Goal: Answer question/provide support: Share knowledge or assist other users

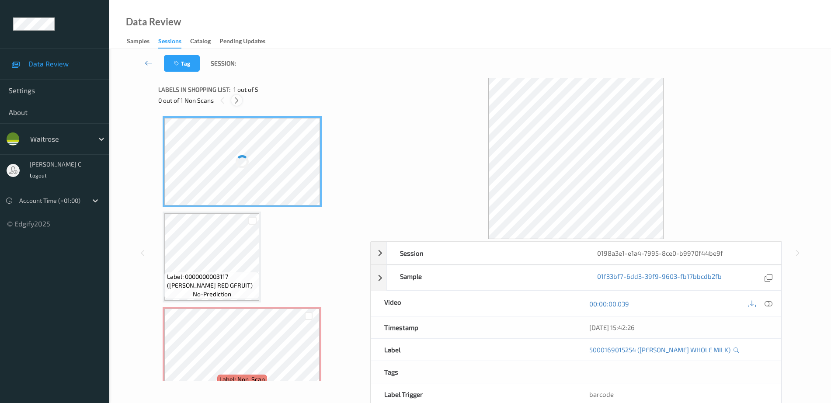
click at [238, 99] on icon at bounding box center [236, 101] width 7 height 8
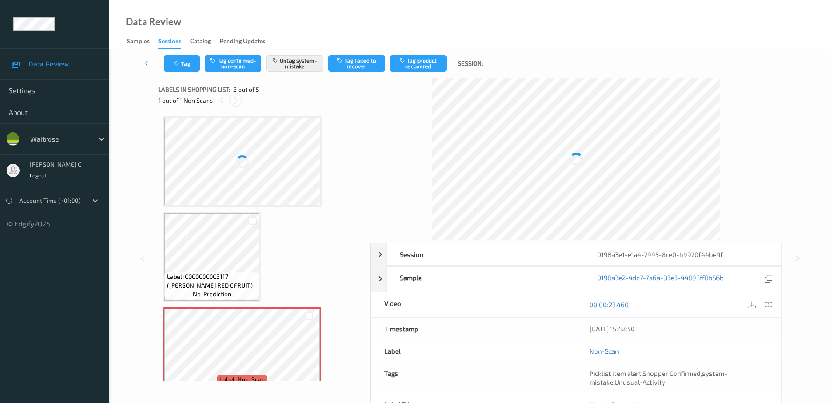
scroll to position [100, 0]
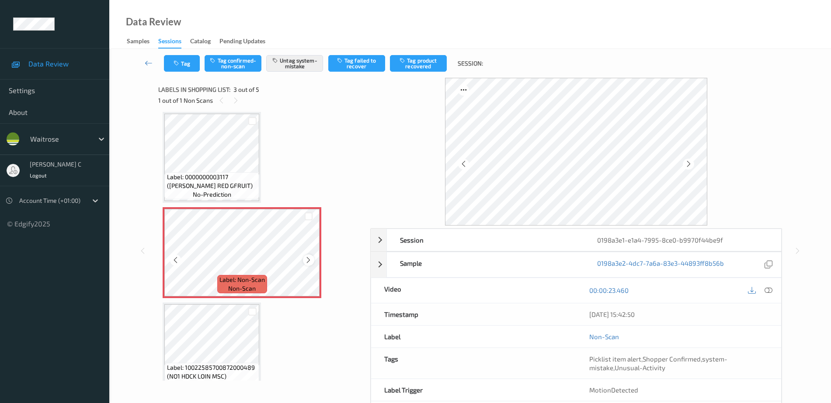
click at [311, 259] on icon at bounding box center [308, 260] width 7 height 8
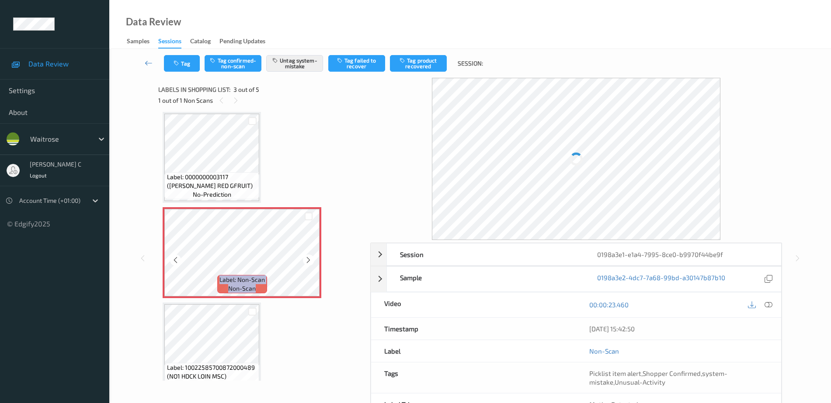
click at [311, 259] on icon at bounding box center [308, 260] width 7 height 8
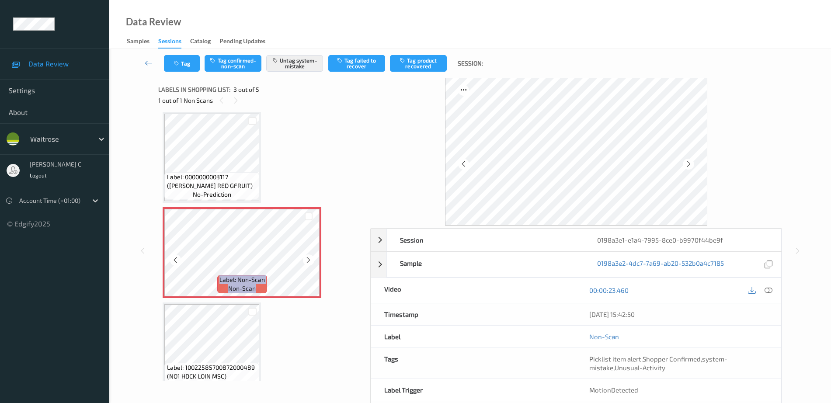
click at [311, 259] on icon at bounding box center [308, 260] width 7 height 8
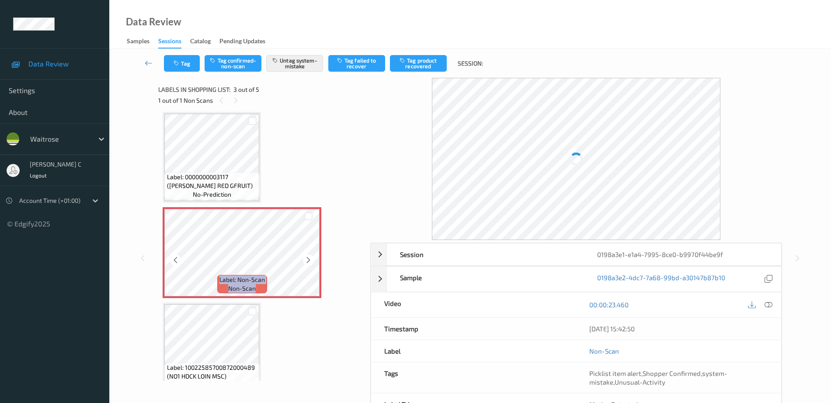
click at [311, 259] on icon at bounding box center [308, 260] width 7 height 8
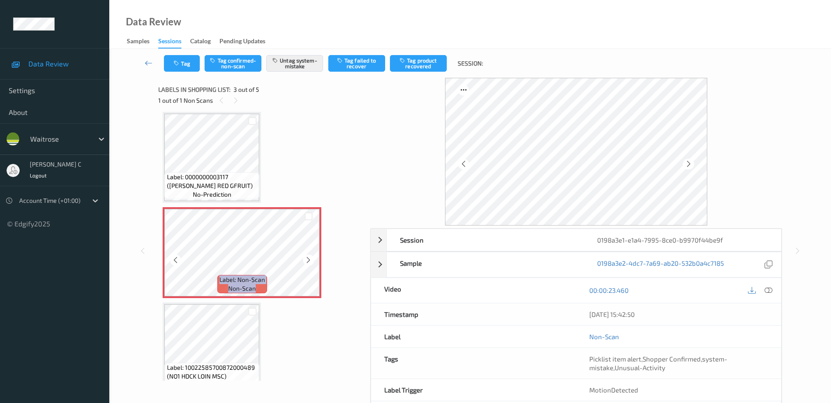
click at [311, 259] on icon at bounding box center [308, 260] width 7 height 8
click at [311, 262] on icon at bounding box center [308, 260] width 7 height 8
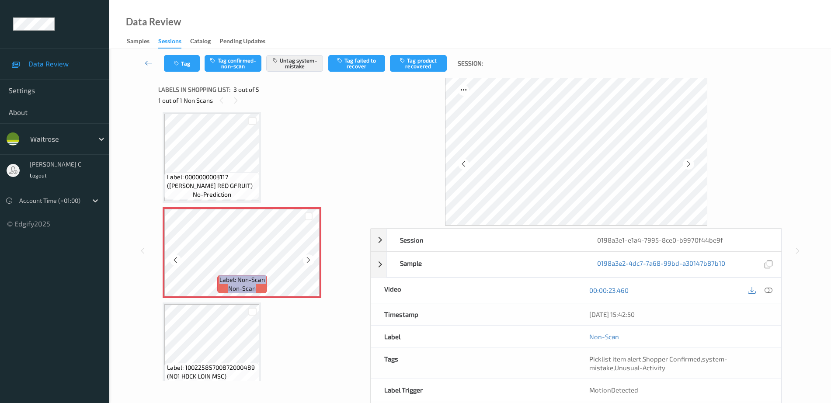
click at [311, 262] on icon at bounding box center [308, 260] width 7 height 8
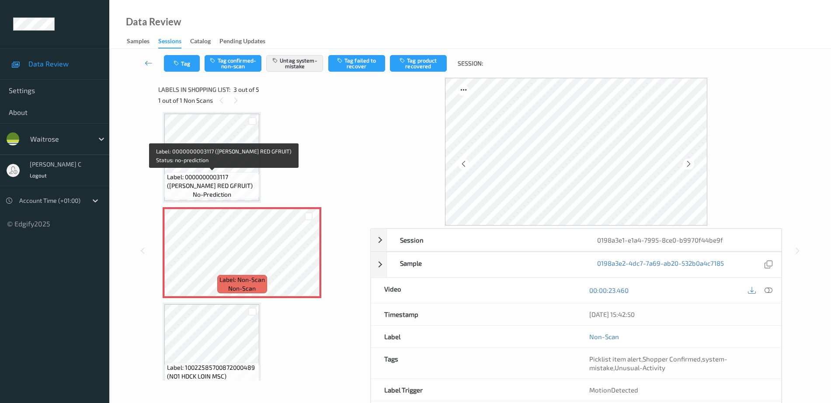
click at [230, 178] on span "Label: 0000000003117 ([PERSON_NAME] RED GFRUIT)" at bounding box center [212, 181] width 91 height 17
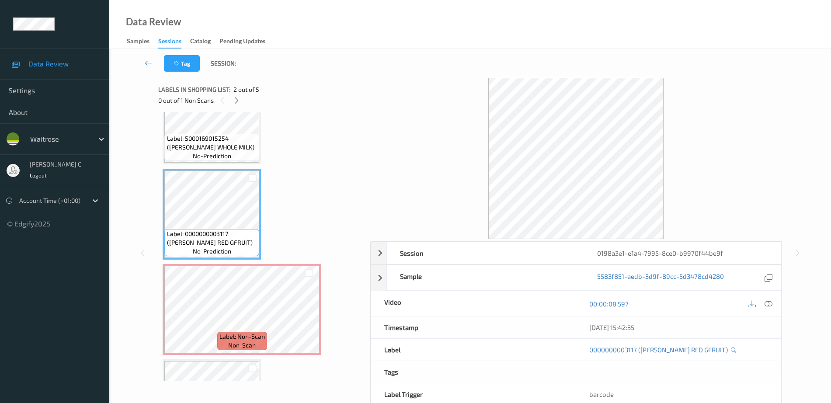
scroll to position [0, 0]
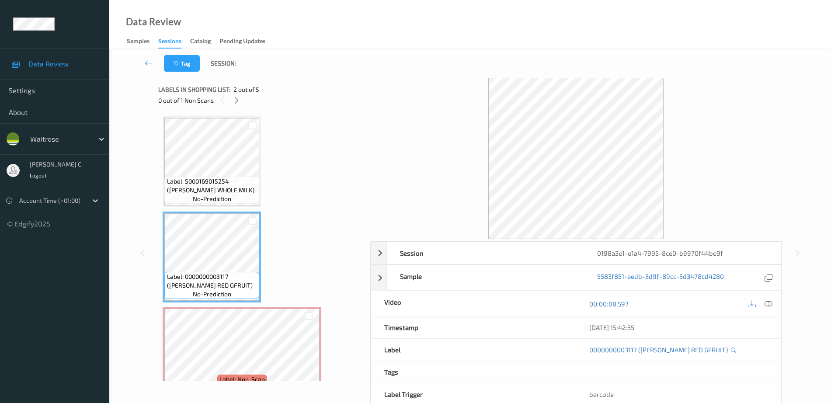
click at [227, 200] on span "no-prediction" at bounding box center [212, 199] width 38 height 9
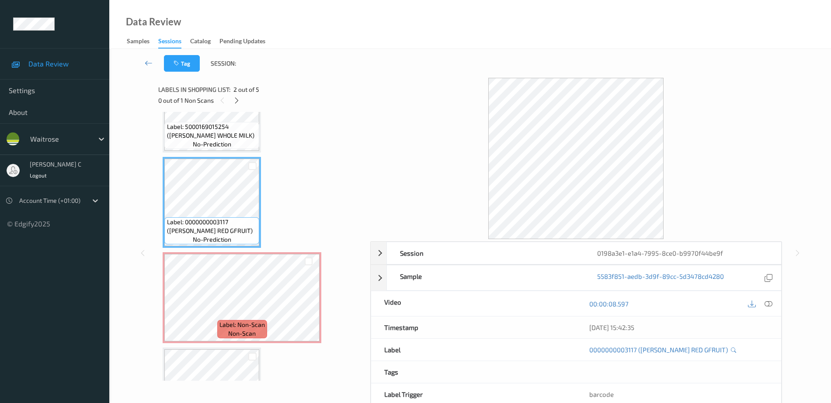
scroll to position [109, 0]
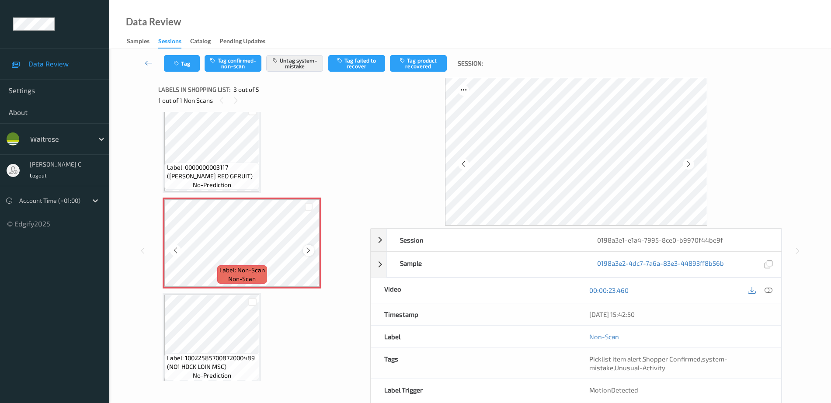
click at [307, 251] on icon at bounding box center [308, 251] width 7 height 8
click at [305, 251] on icon at bounding box center [308, 251] width 7 height 8
click at [305, 253] on icon at bounding box center [308, 251] width 7 height 8
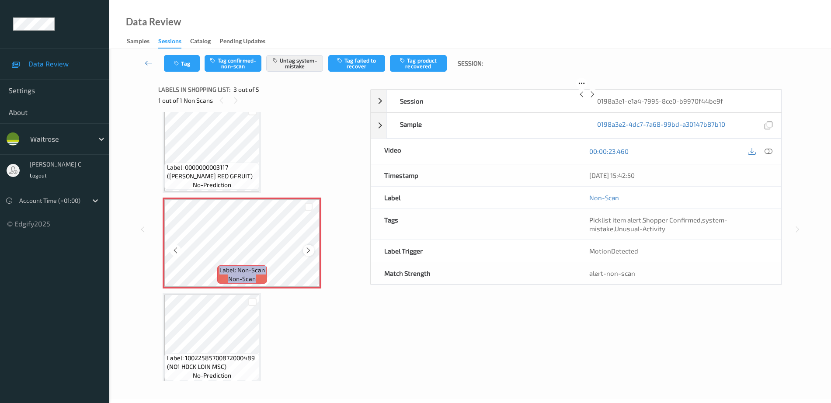
click at [305, 252] on icon at bounding box center [308, 251] width 7 height 8
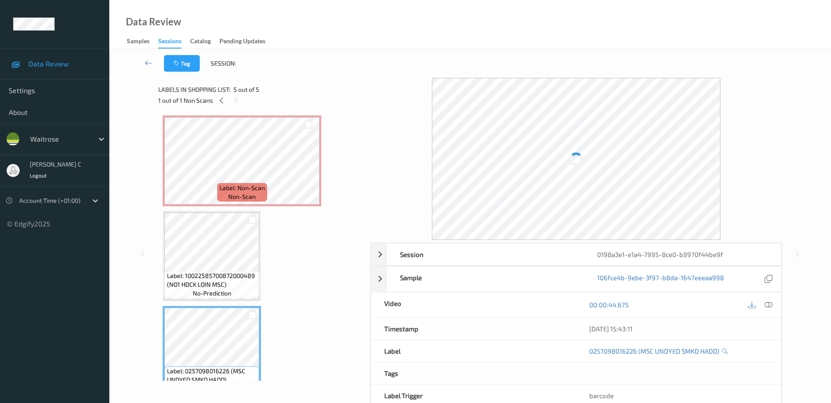
scroll to position [157, 0]
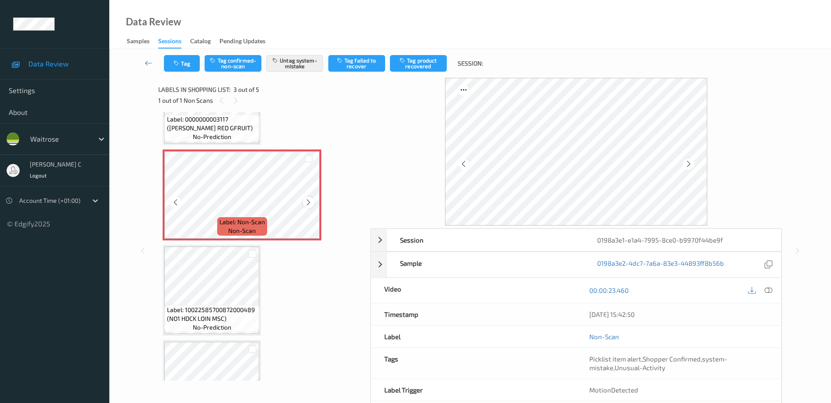
click at [308, 202] on icon at bounding box center [308, 203] width 7 height 8
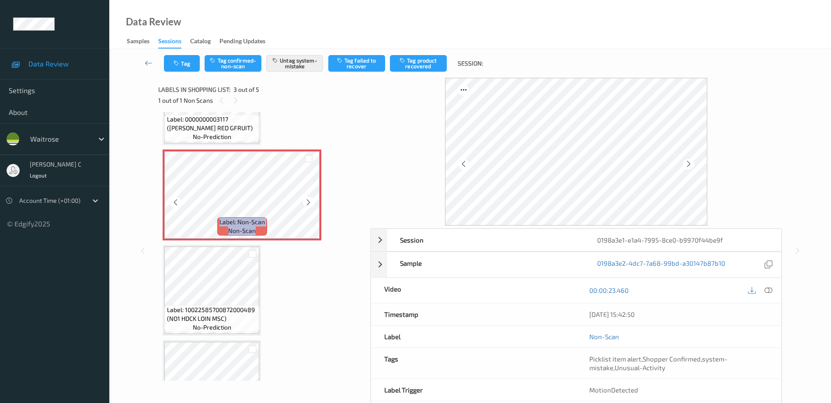
click at [308, 202] on icon at bounding box center [308, 203] width 7 height 8
